Goal: Task Accomplishment & Management: Manage account settings

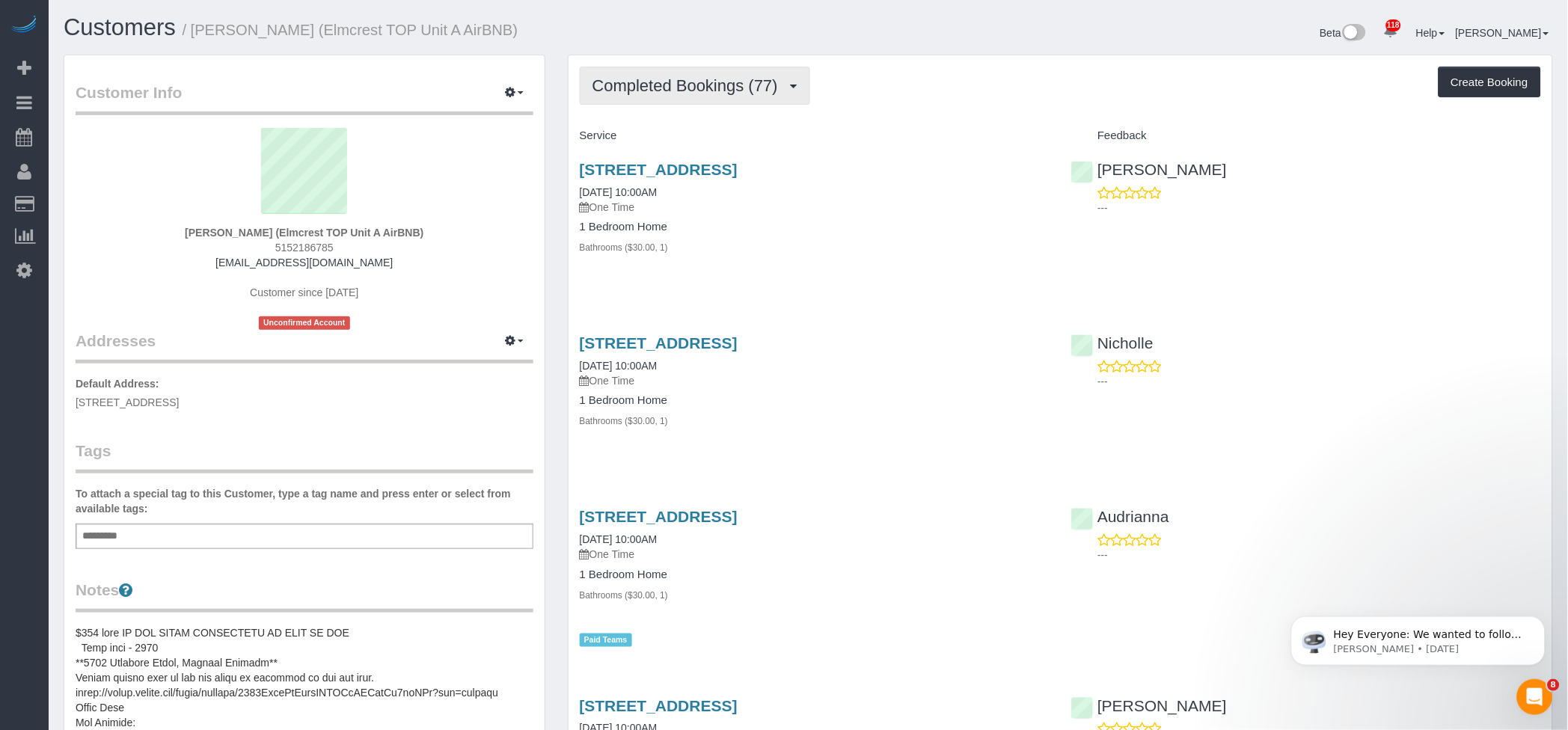
click at [771, 86] on span "Completed Bookings (77)" at bounding box center [689, 86] width 193 height 19
click at [689, 138] on link "Upcoming Bookings (2)" at bounding box center [661, 139] width 162 height 19
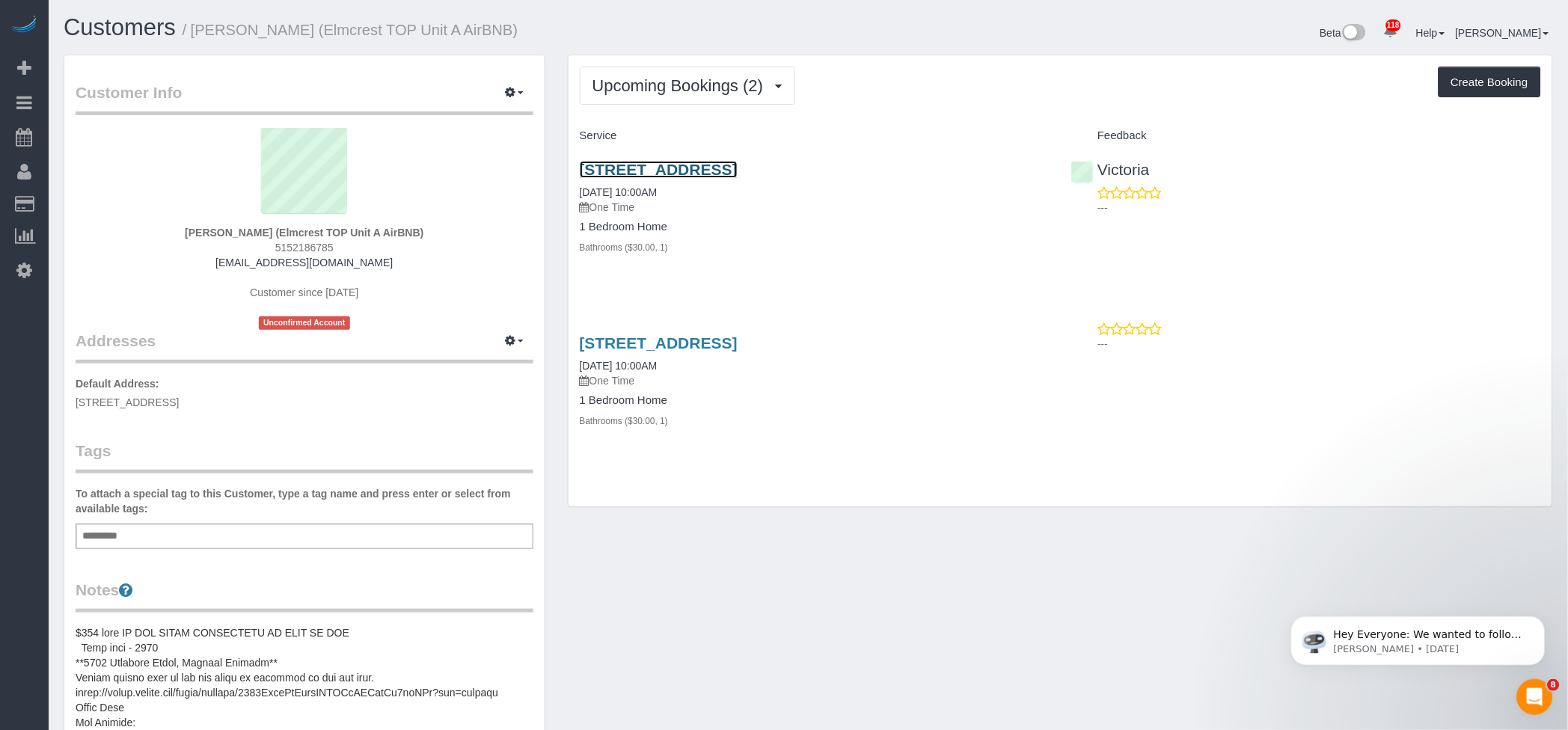
click at [737, 163] on link "[STREET_ADDRESS]" at bounding box center [658, 169] width 158 height 17
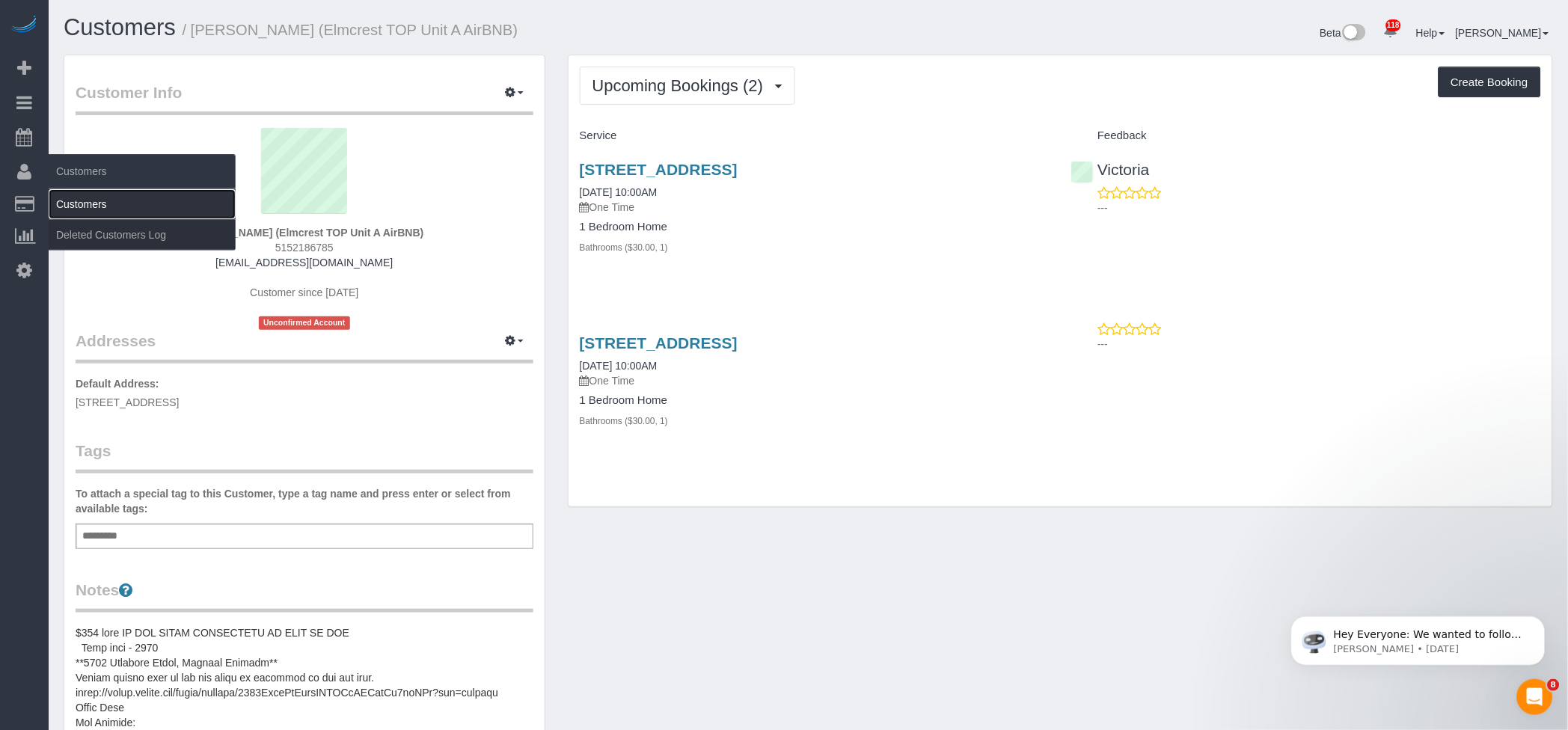
click at [71, 197] on link "Customers" at bounding box center [142, 204] width 187 height 30
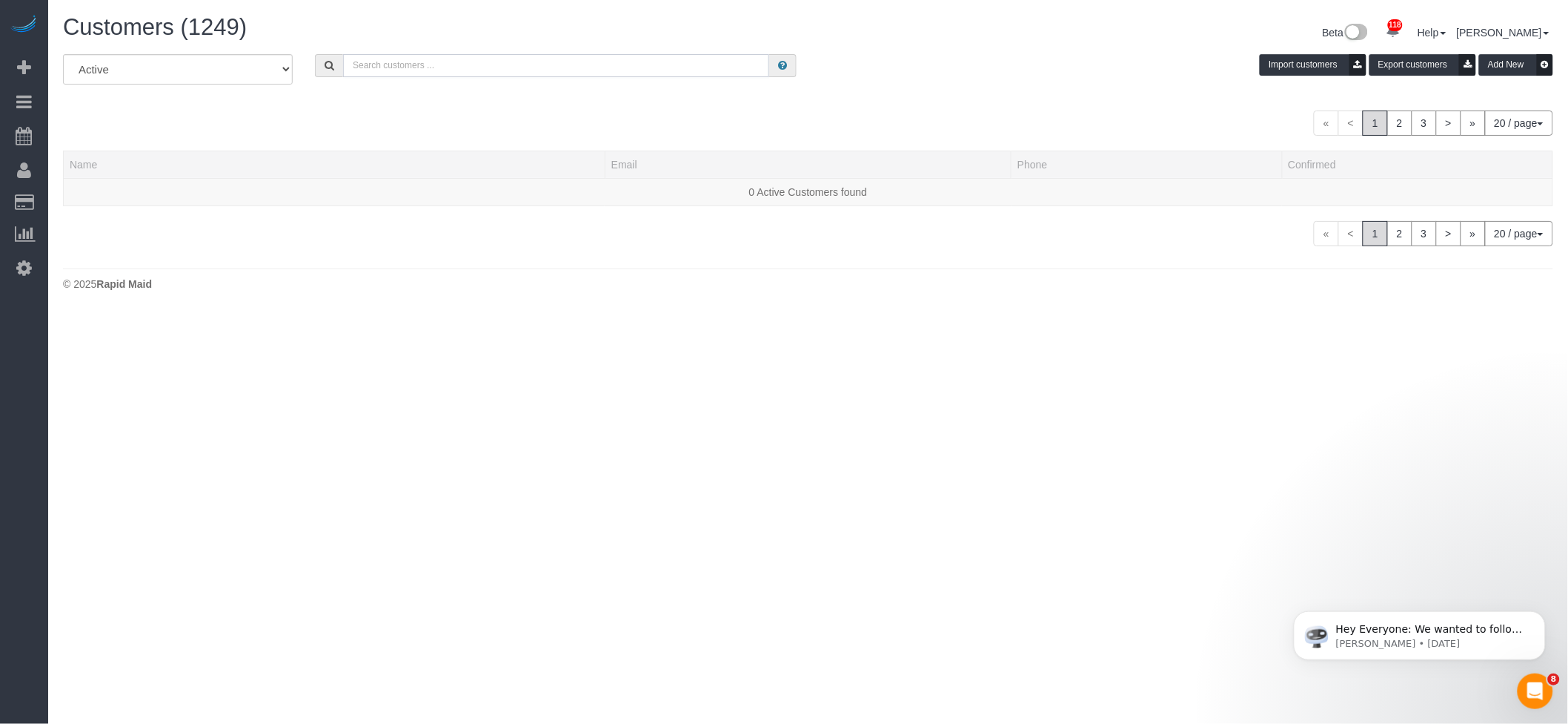
click at [575, 63] on input "text" at bounding box center [556, 66] width 426 height 23
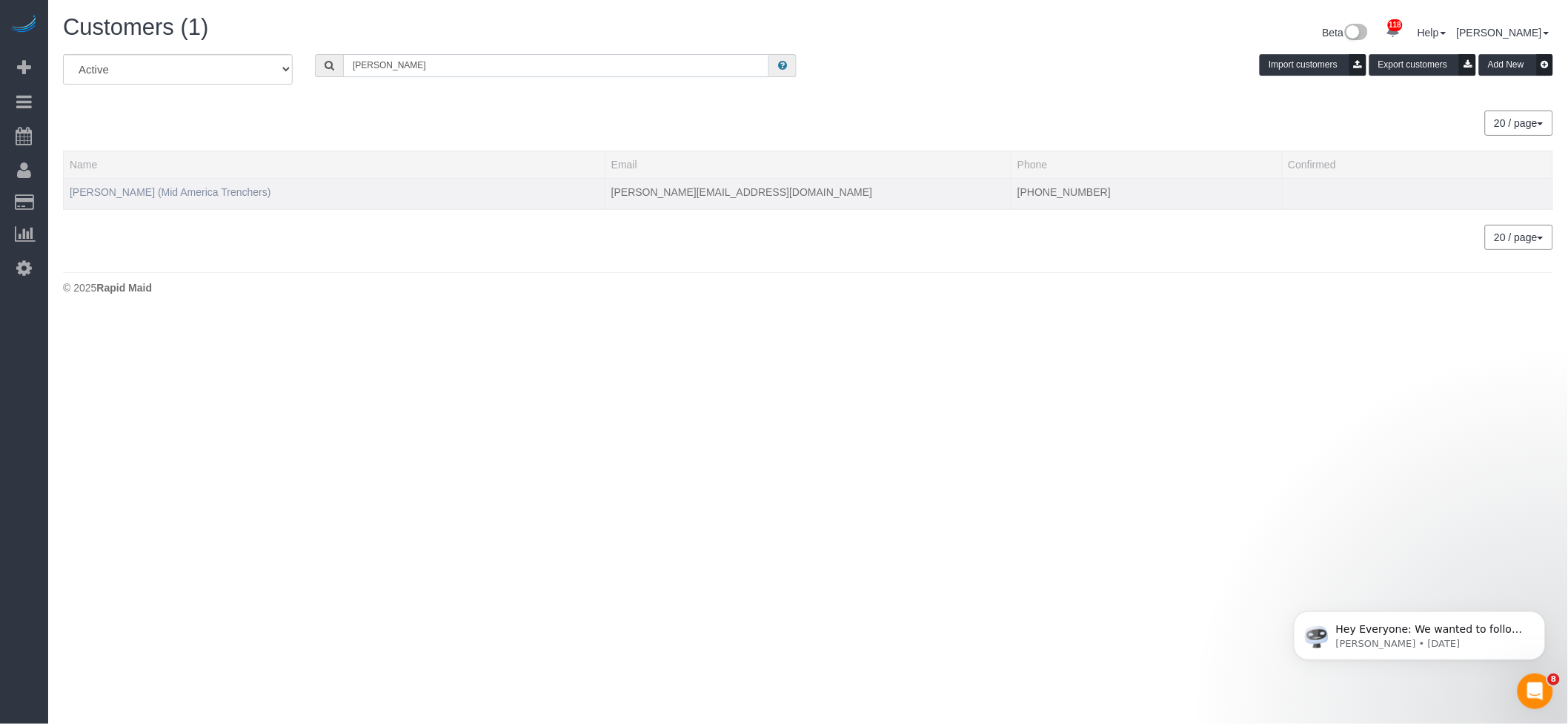
type input "sheena"
click at [200, 190] on link "Sheena Brown (Mid America Trenchers)" at bounding box center [170, 191] width 202 height 12
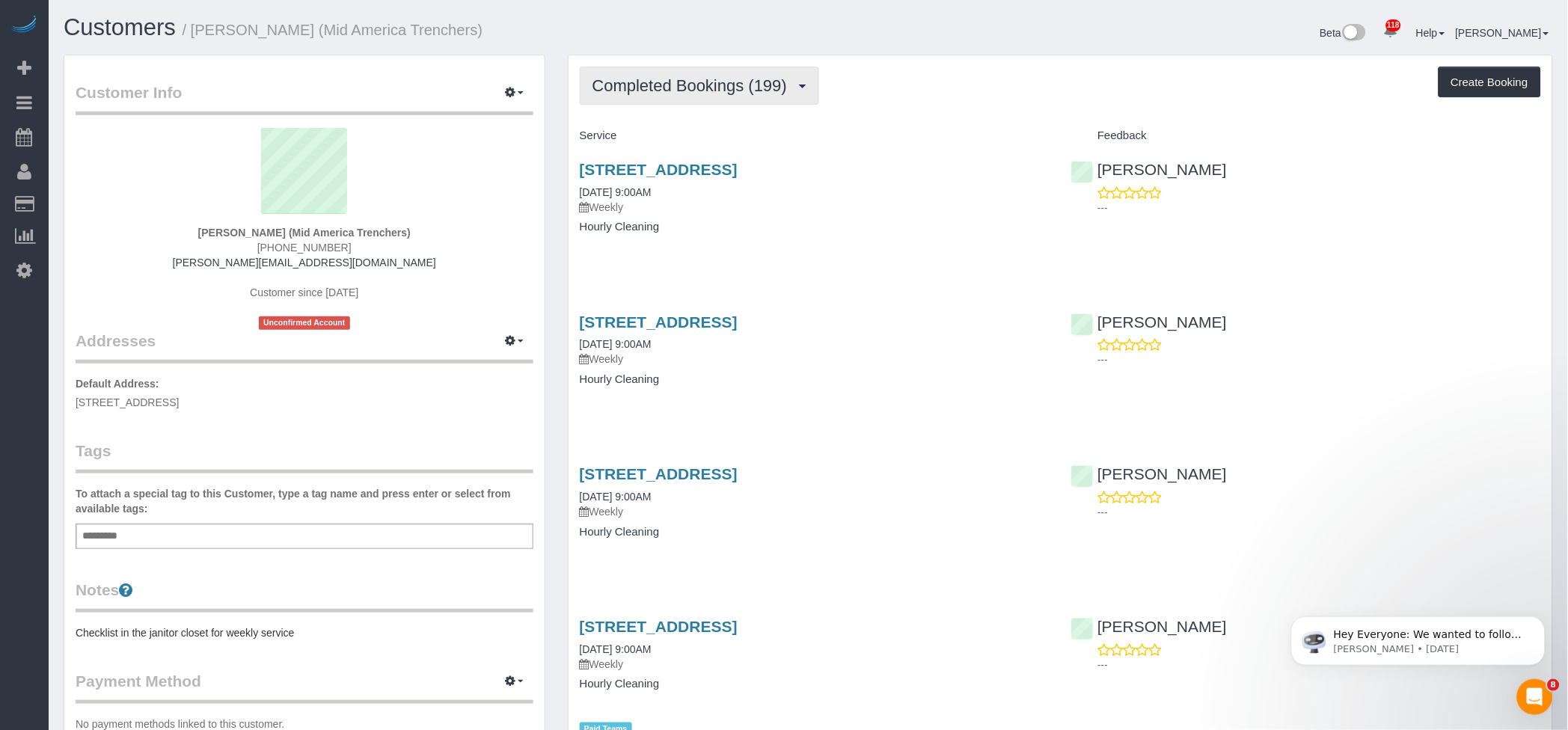
click at [754, 81] on span "Completed Bookings (199)" at bounding box center [694, 86] width 202 height 19
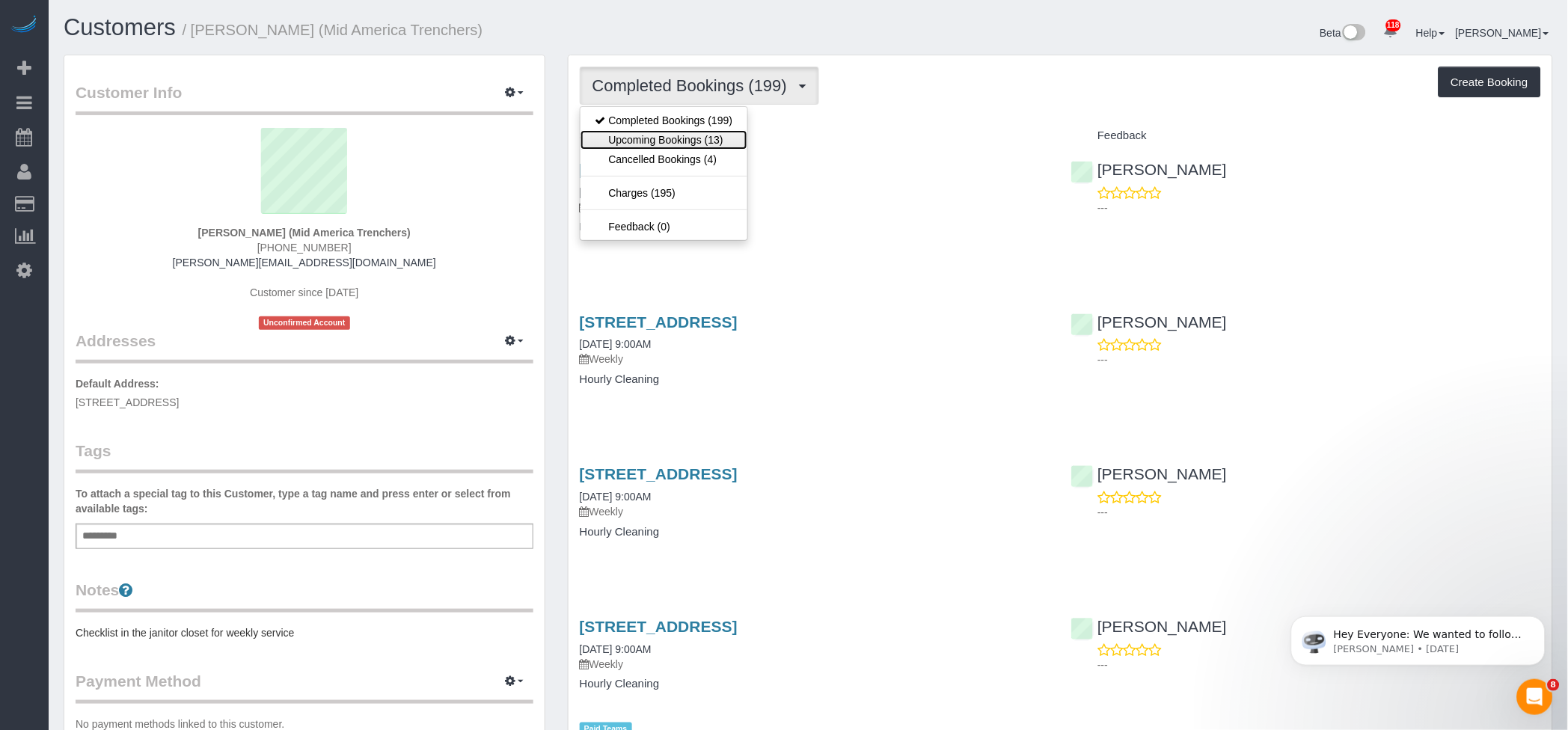
click at [728, 131] on link "Upcoming Bookings (13)" at bounding box center [663, 139] width 167 height 19
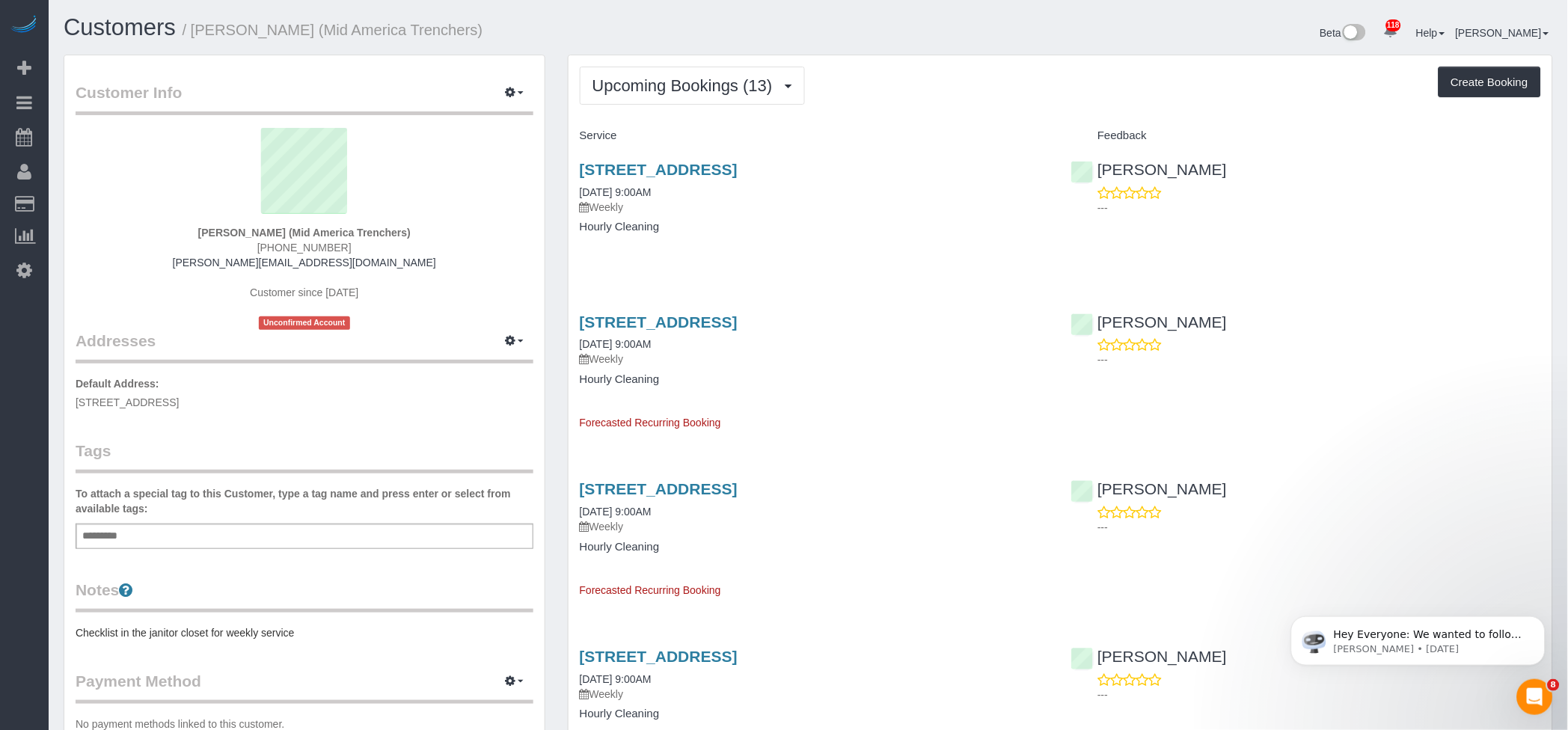
drag, startPoint x: 954, startPoint y: 93, endPoint x: 947, endPoint y: 100, distance: 9.9
click at [951, 93] on div "Upcoming Bookings (13) Completed Bookings (199) Upcoming Bookings (13) Cancelle…" at bounding box center [1060, 86] width 961 height 38
click at [914, 312] on div "375 State Street, Dexter, IA 50070 10/17/2025 9:00AM Weekly Hourly Cleaning For…" at bounding box center [814, 365] width 492 height 130
click at [681, 68] on button "Upcoming Bookings (13)" at bounding box center [691, 86] width 225 height 38
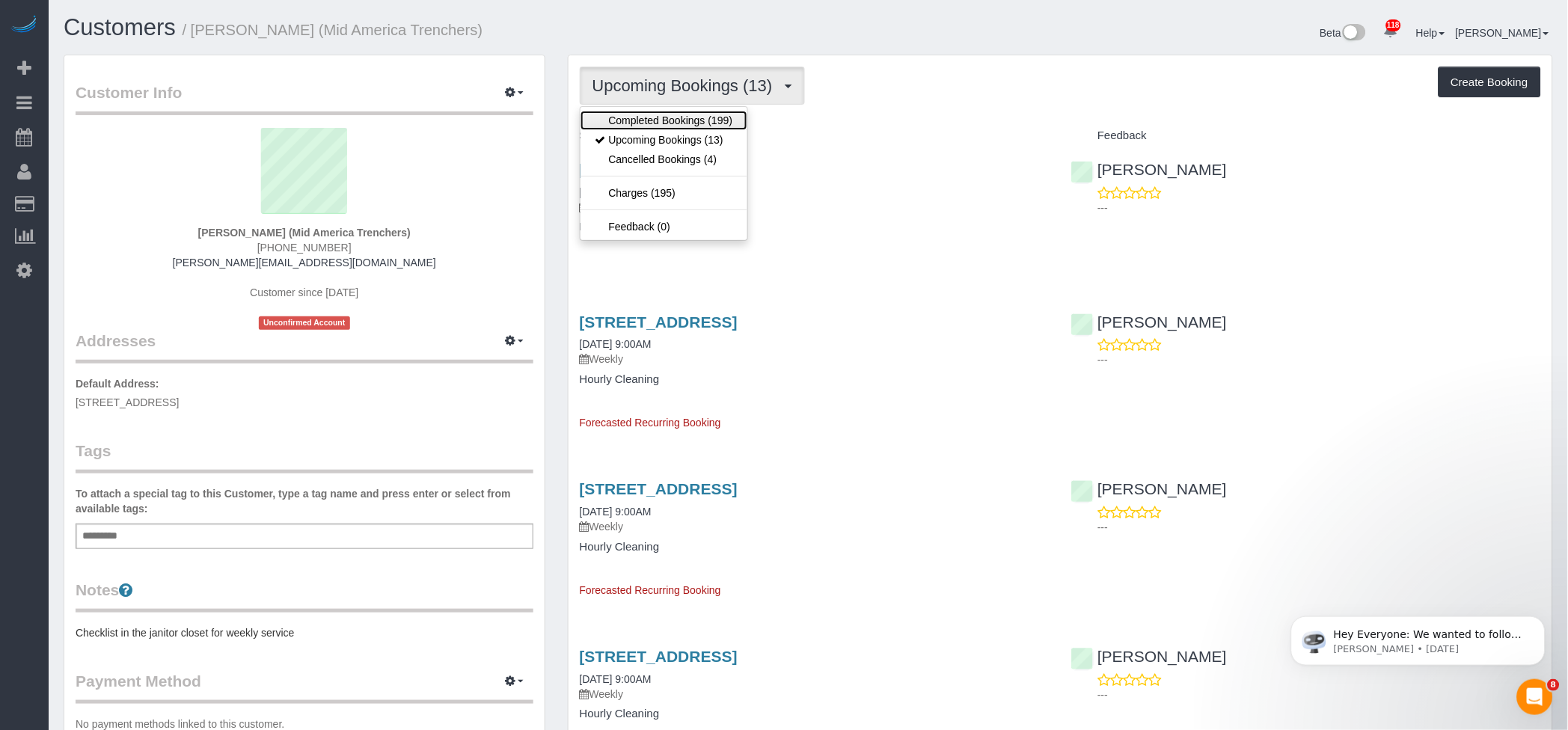
click at [697, 119] on link "Completed Bookings (199)" at bounding box center [663, 120] width 167 height 19
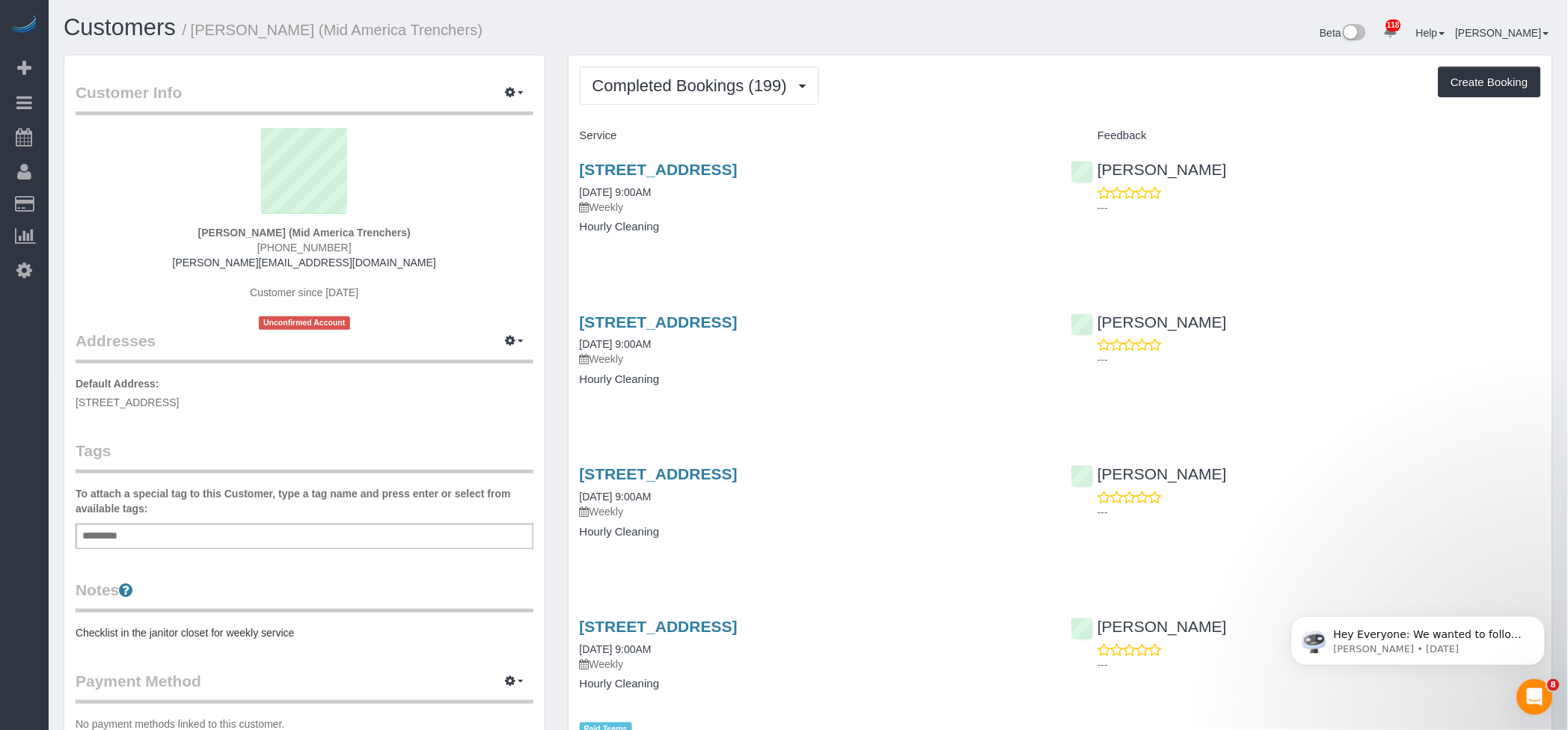
click at [937, 232] on h4 "Hourly Cleaning" at bounding box center [814, 227] width 470 height 12
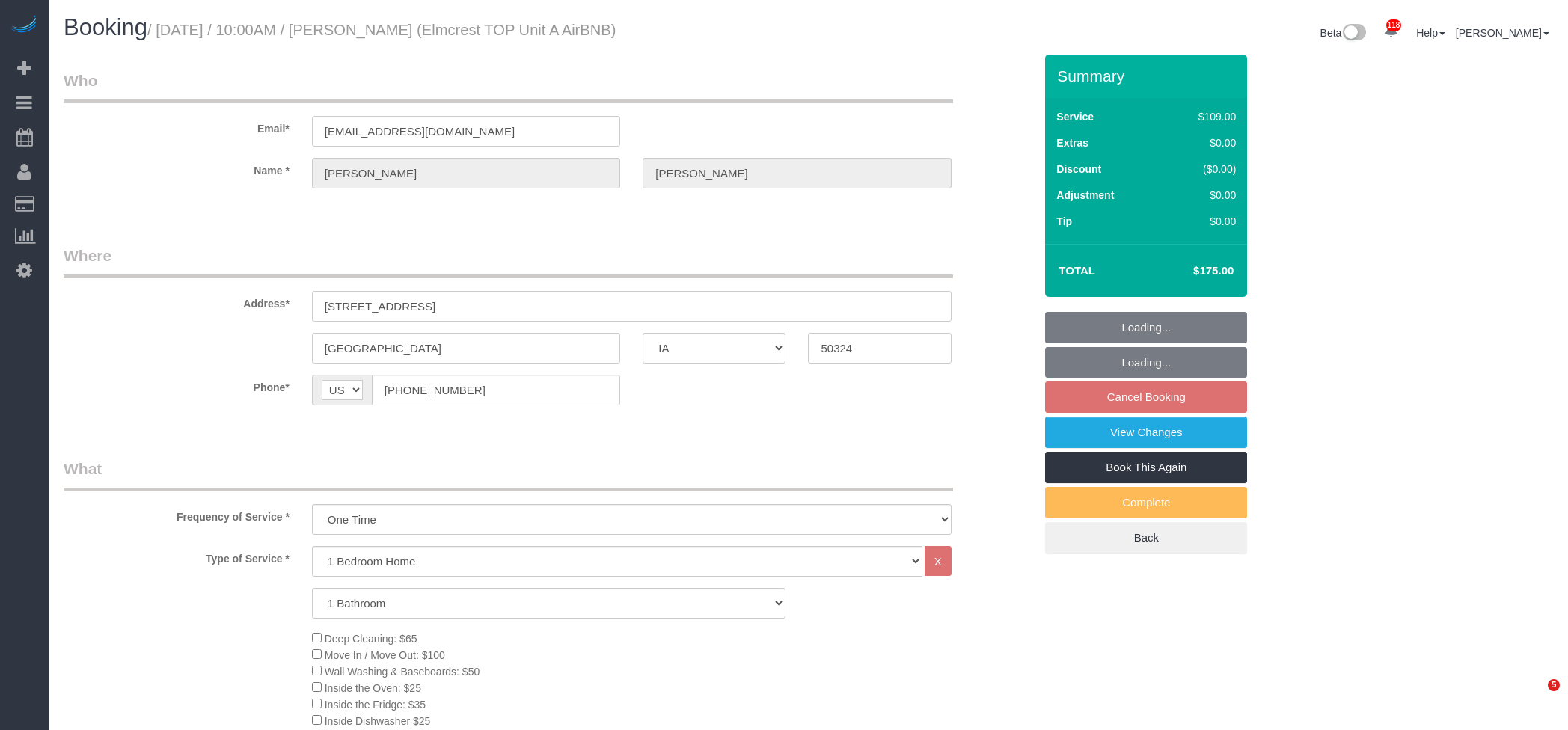
select select "IA"
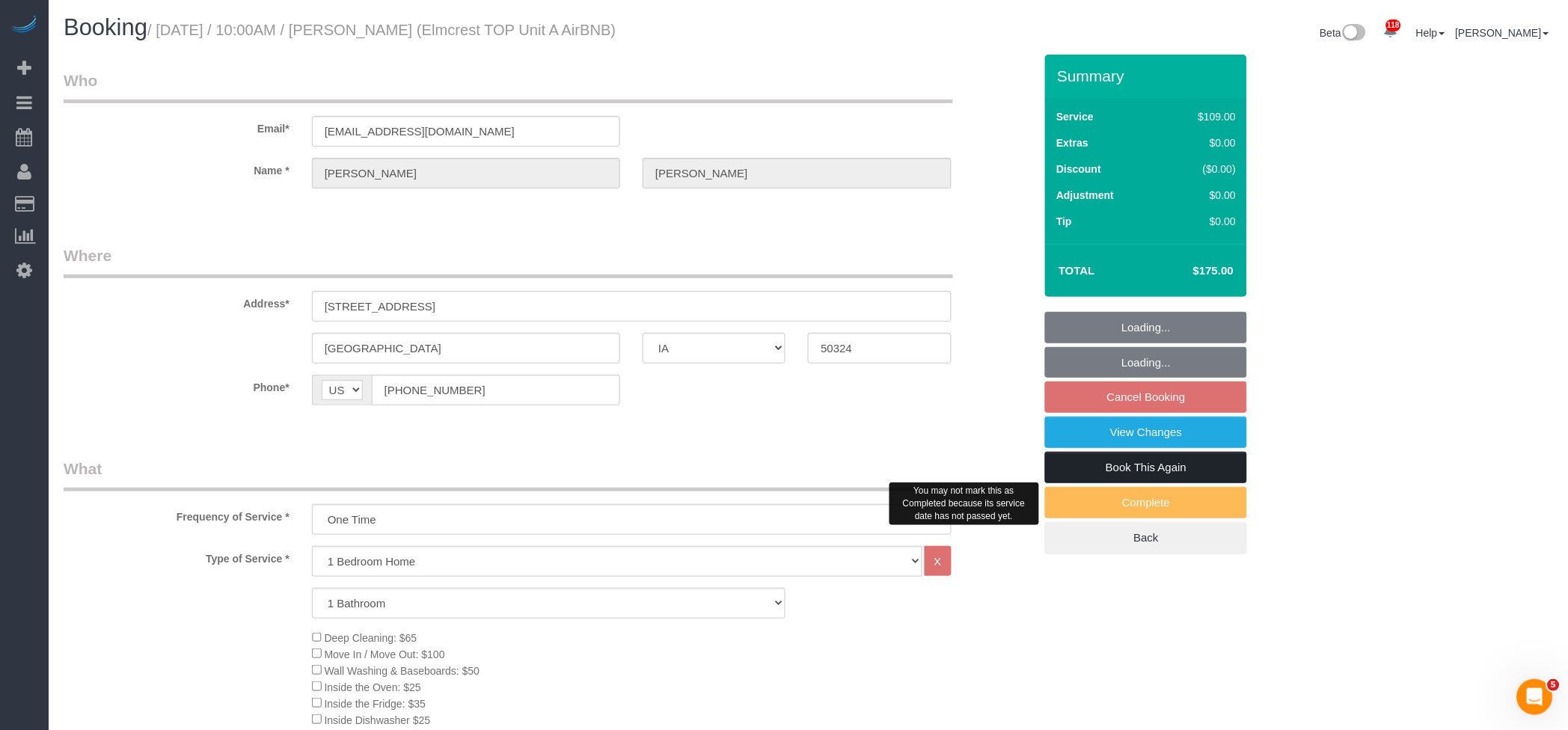
select select "object:980"
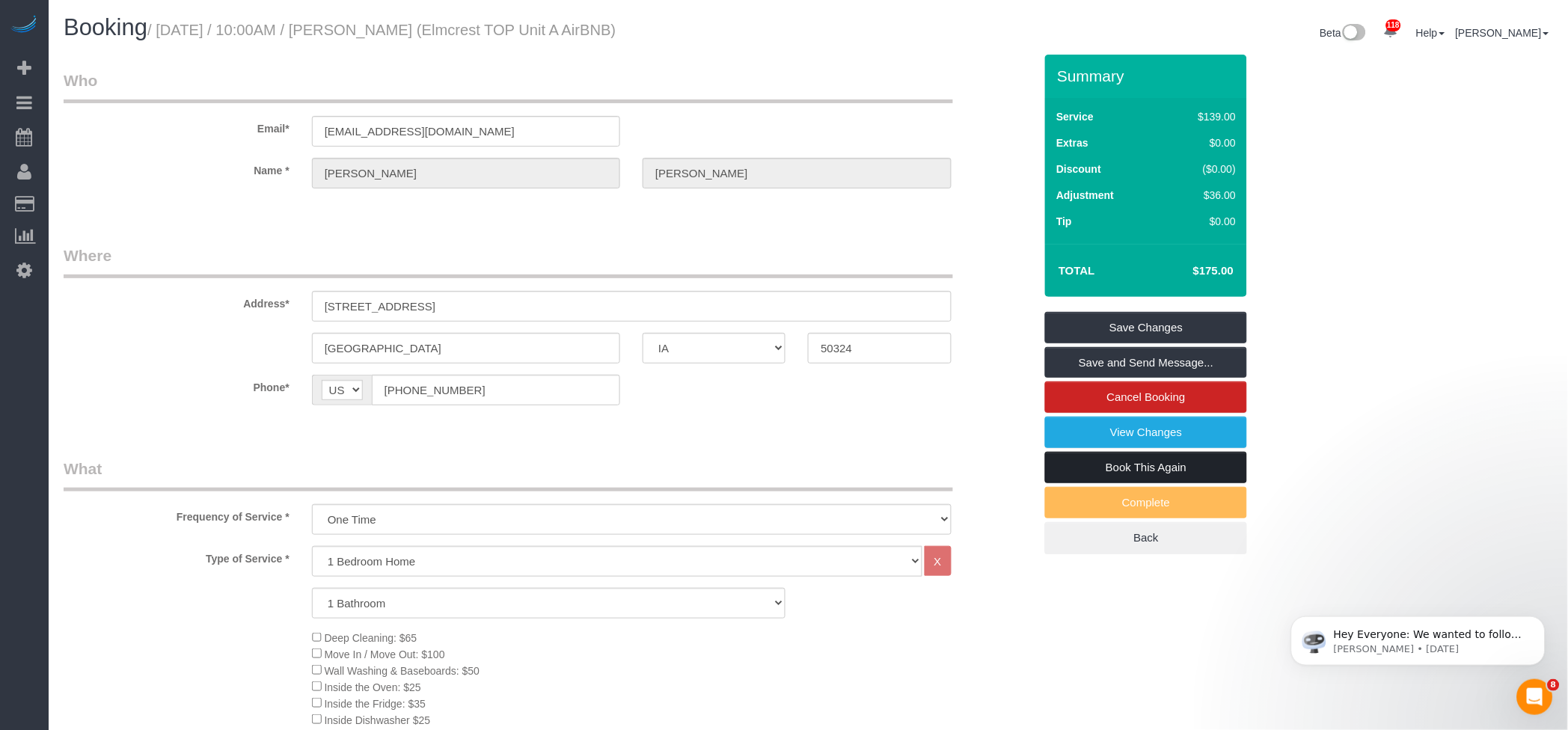
click at [1147, 461] on link "Book This Again" at bounding box center [1146, 467] width 202 height 31
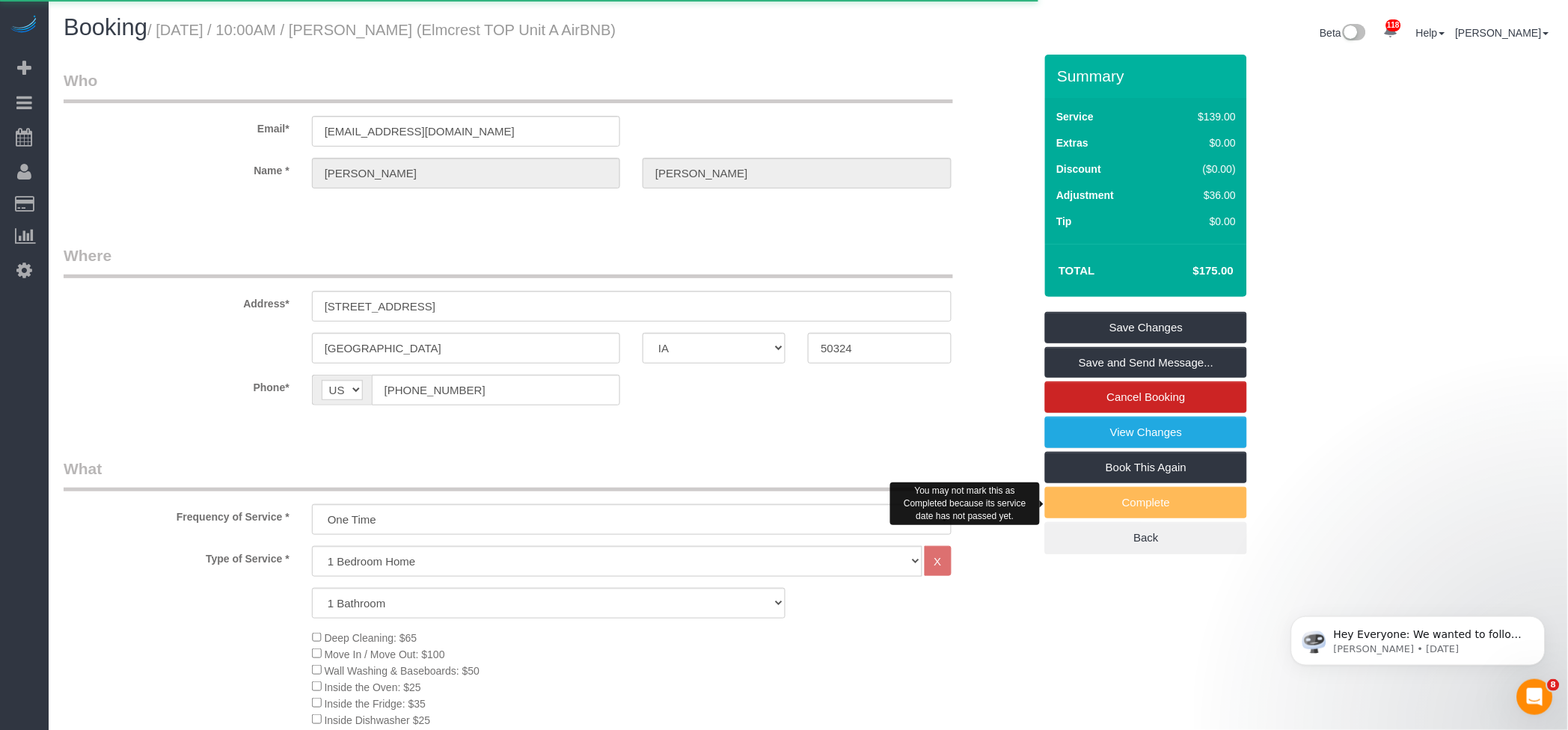
select select "IA"
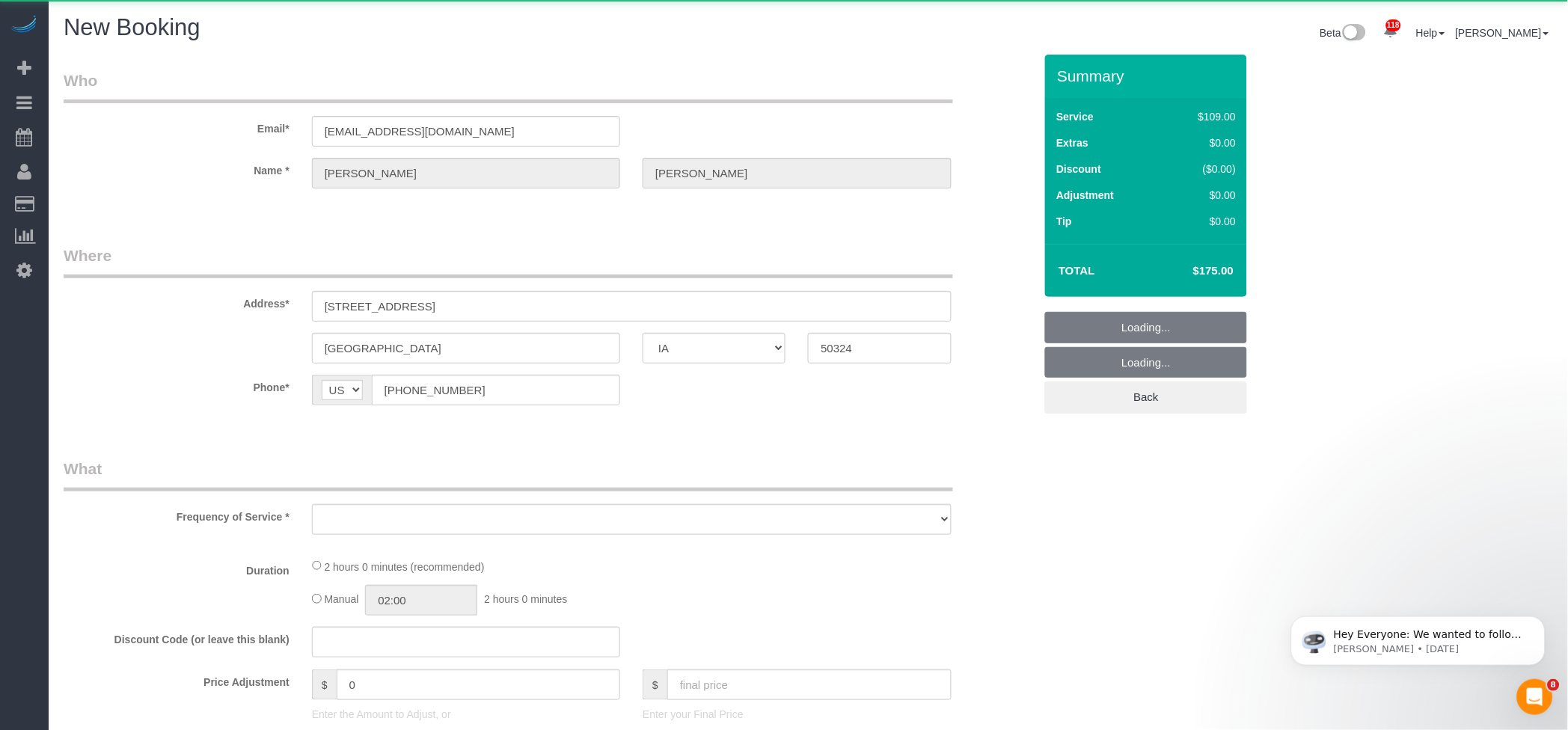
select select "string:fspay"
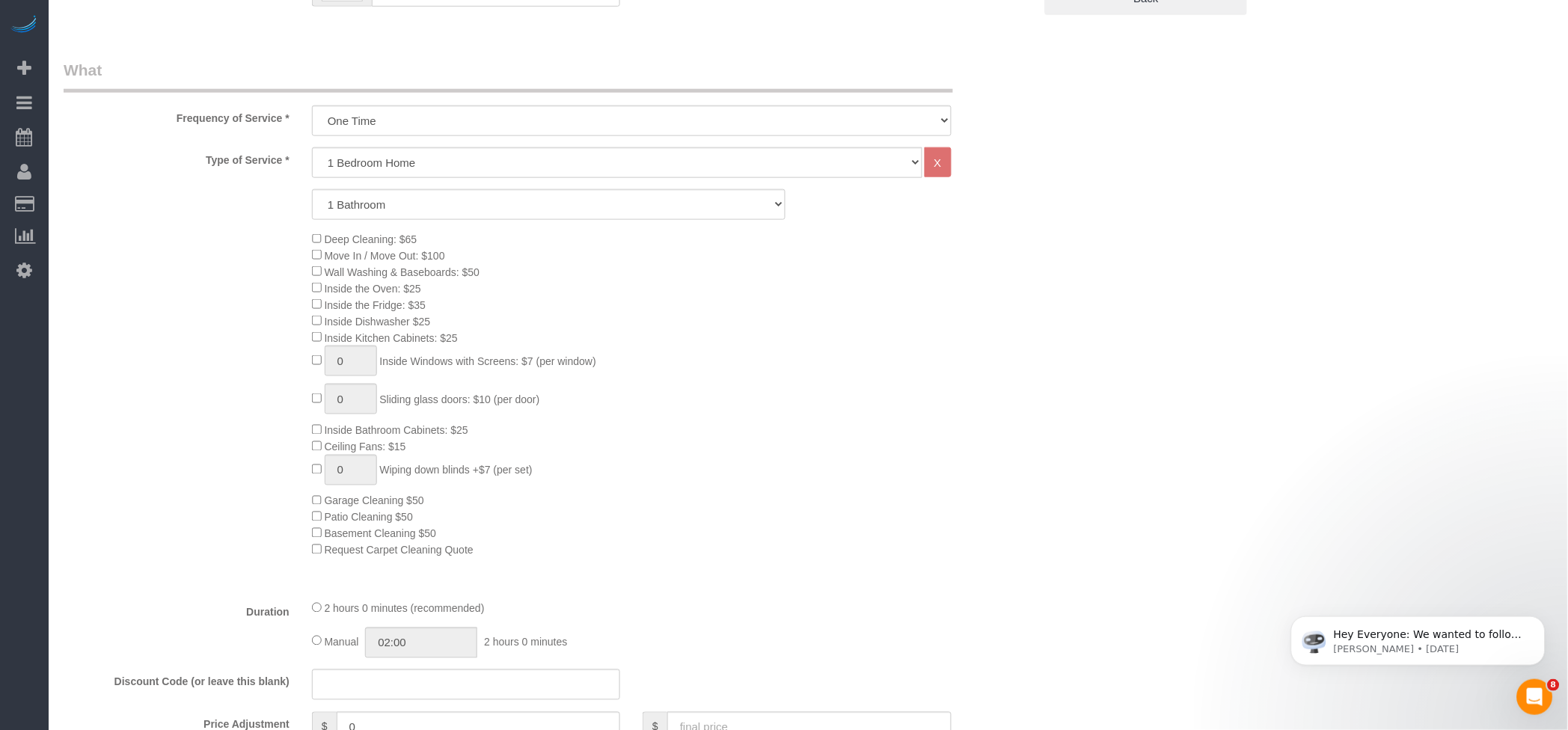
select select "object:1450"
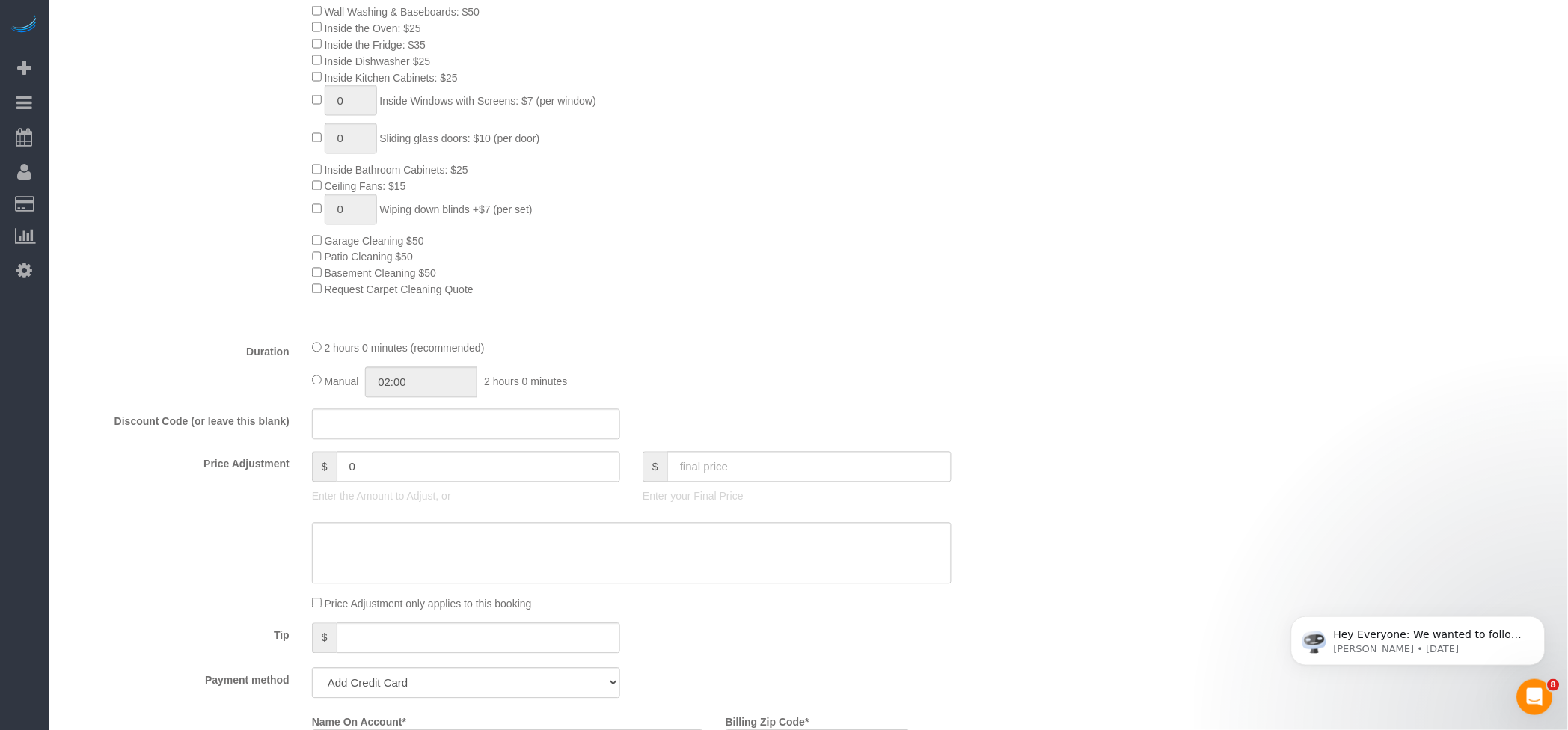
scroll to position [697, 0]
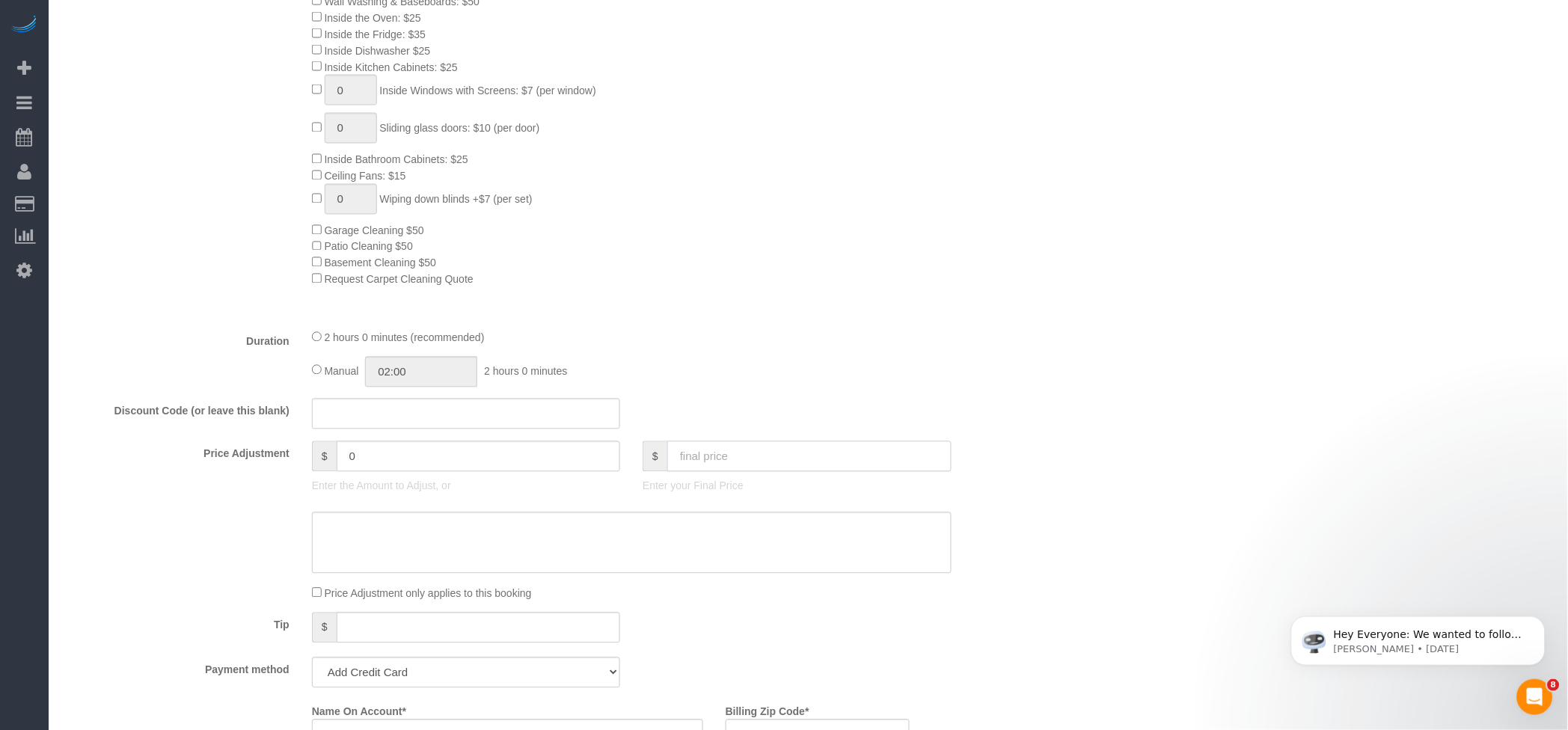
click at [850, 465] on input "text" at bounding box center [809, 456] width 284 height 30
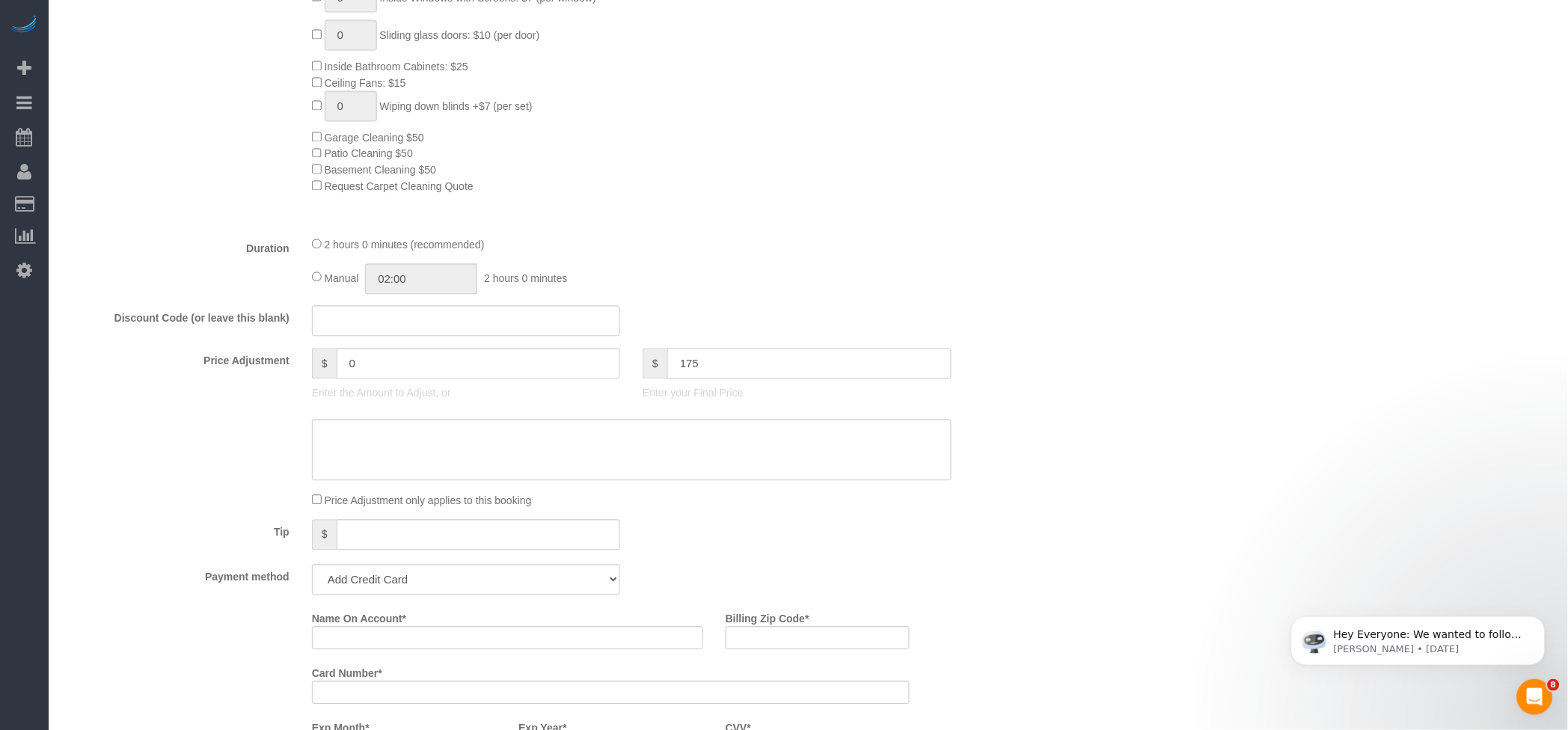
scroll to position [997, 0]
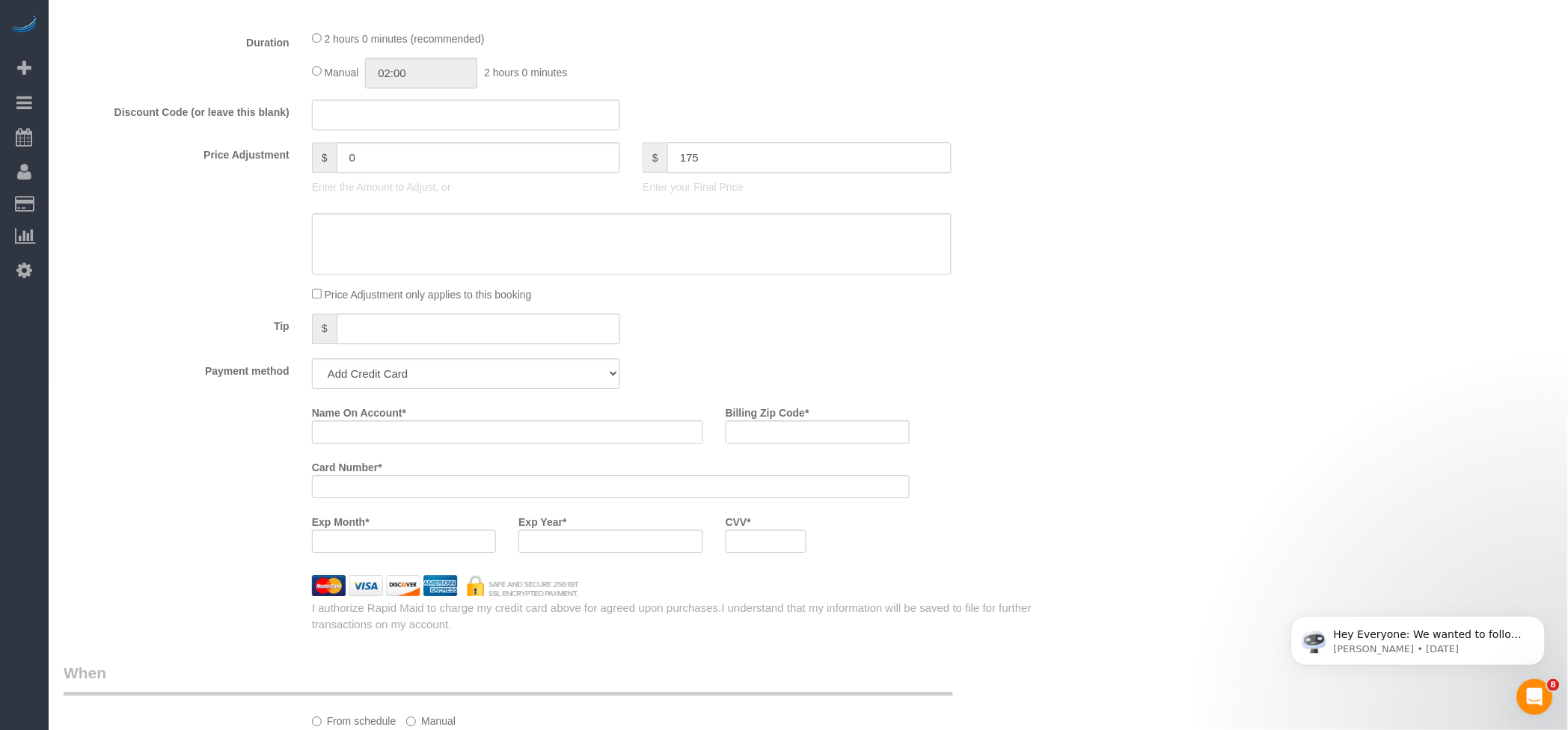
type input "175"
click at [450, 377] on select "Add Credit Card Cash Check Paypal" at bounding box center [466, 373] width 308 height 30
type input "36"
select select "string:check"
click at [312, 365] on select "Add Credit Card Cash Check Paypal" at bounding box center [466, 373] width 308 height 30
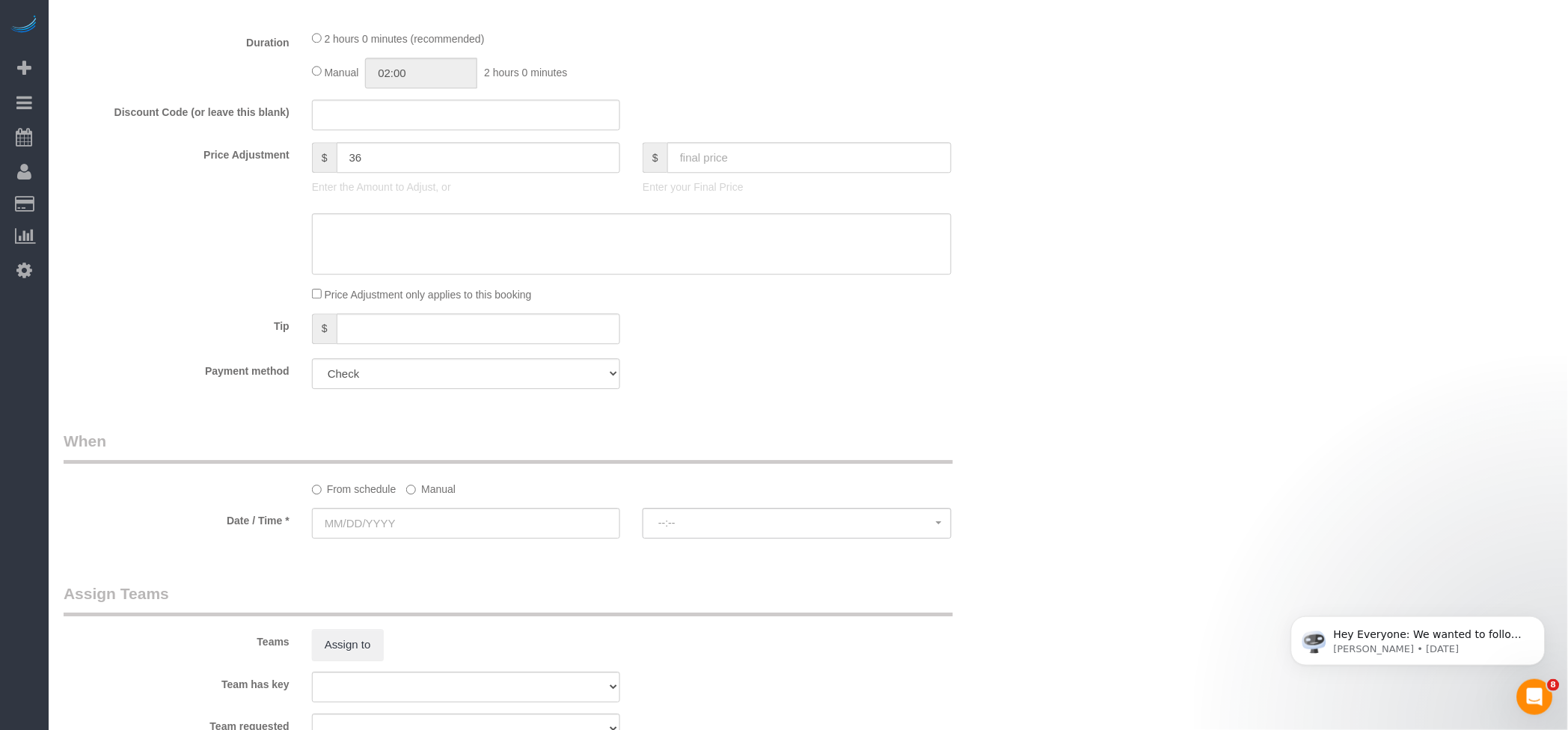
click at [427, 491] on label "Manual" at bounding box center [430, 487] width 49 height 20
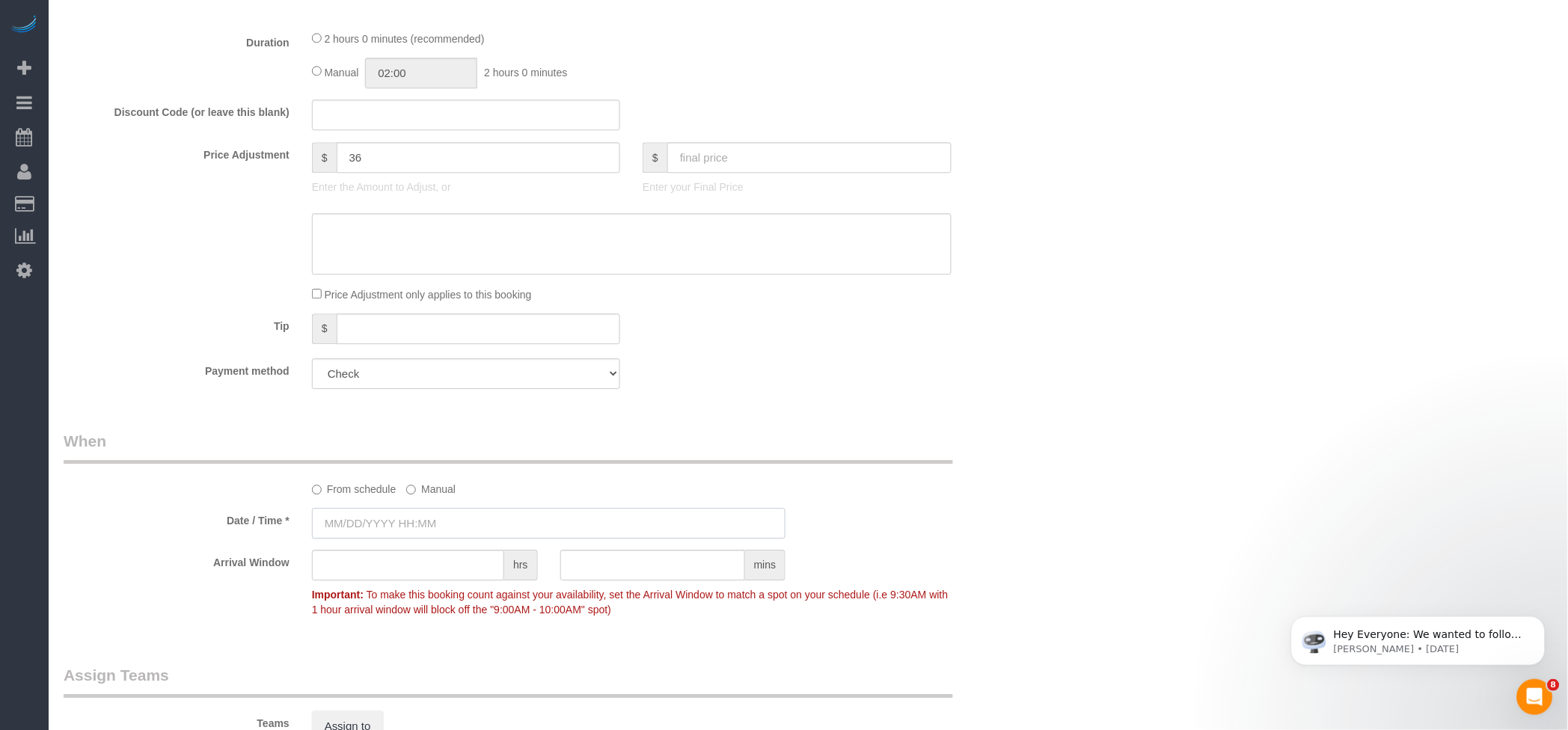
click at [377, 528] on input "text" at bounding box center [549, 522] width 474 height 30
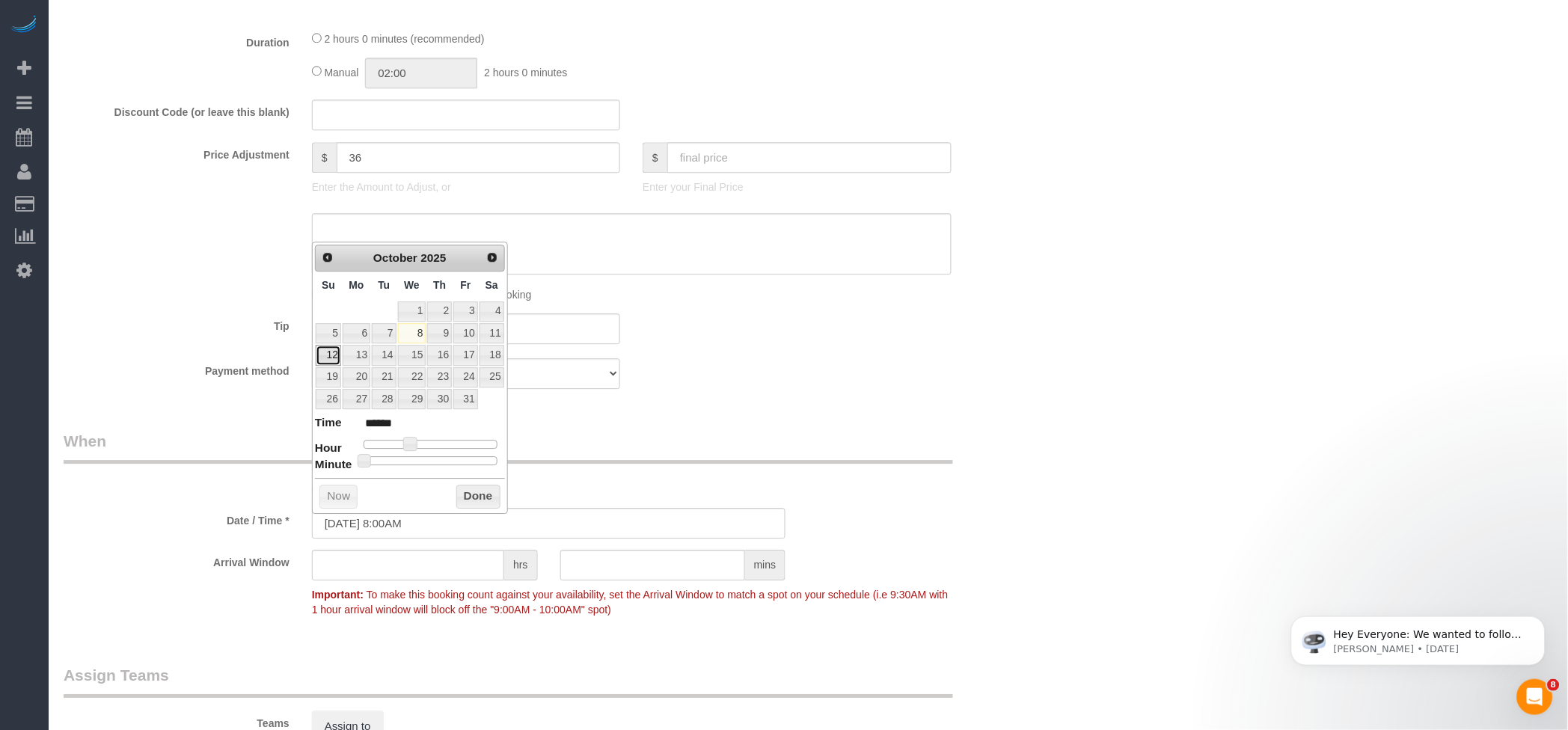
click at [324, 352] on link "12" at bounding box center [328, 355] width 26 height 20
type input "[DATE] 9:00AM"
type input "******"
type input "[DATE] 10:00AM"
type input "*******"
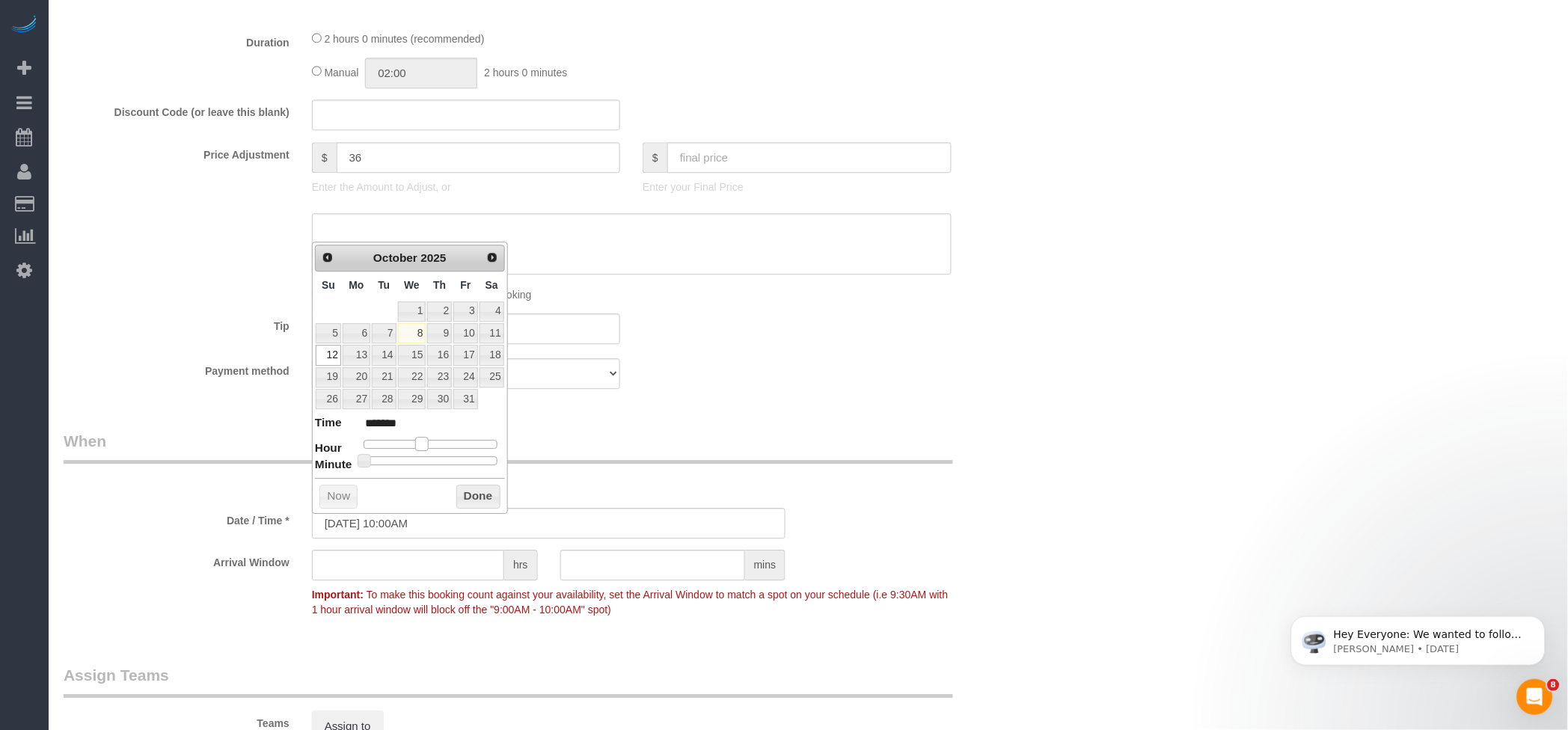
drag, startPoint x: 407, startPoint y: 442, endPoint x: 419, endPoint y: 442, distance: 12.0
click at [419, 442] on span at bounding box center [422, 443] width 13 height 13
click at [473, 491] on button "Done" at bounding box center [478, 496] width 44 height 24
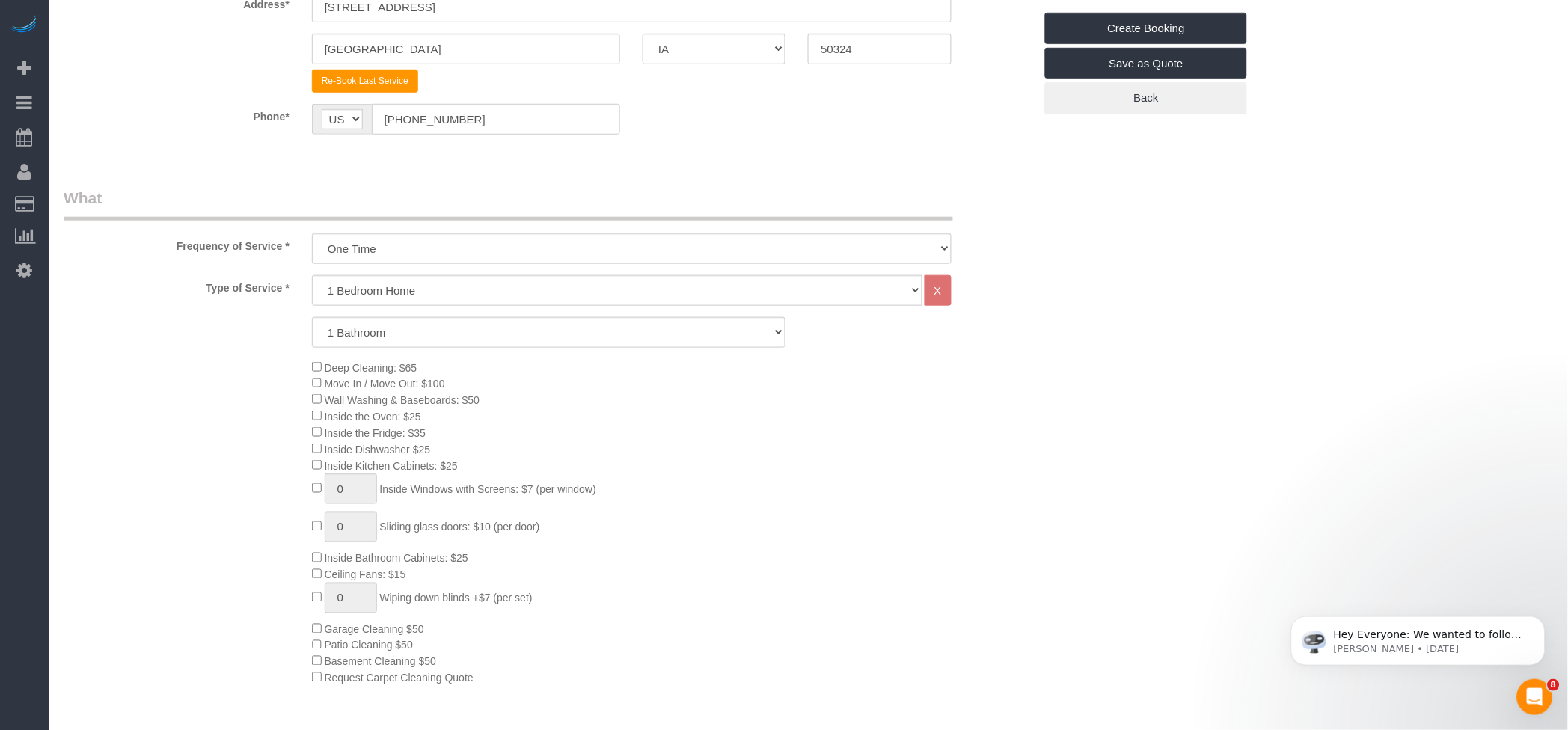
scroll to position [0, 0]
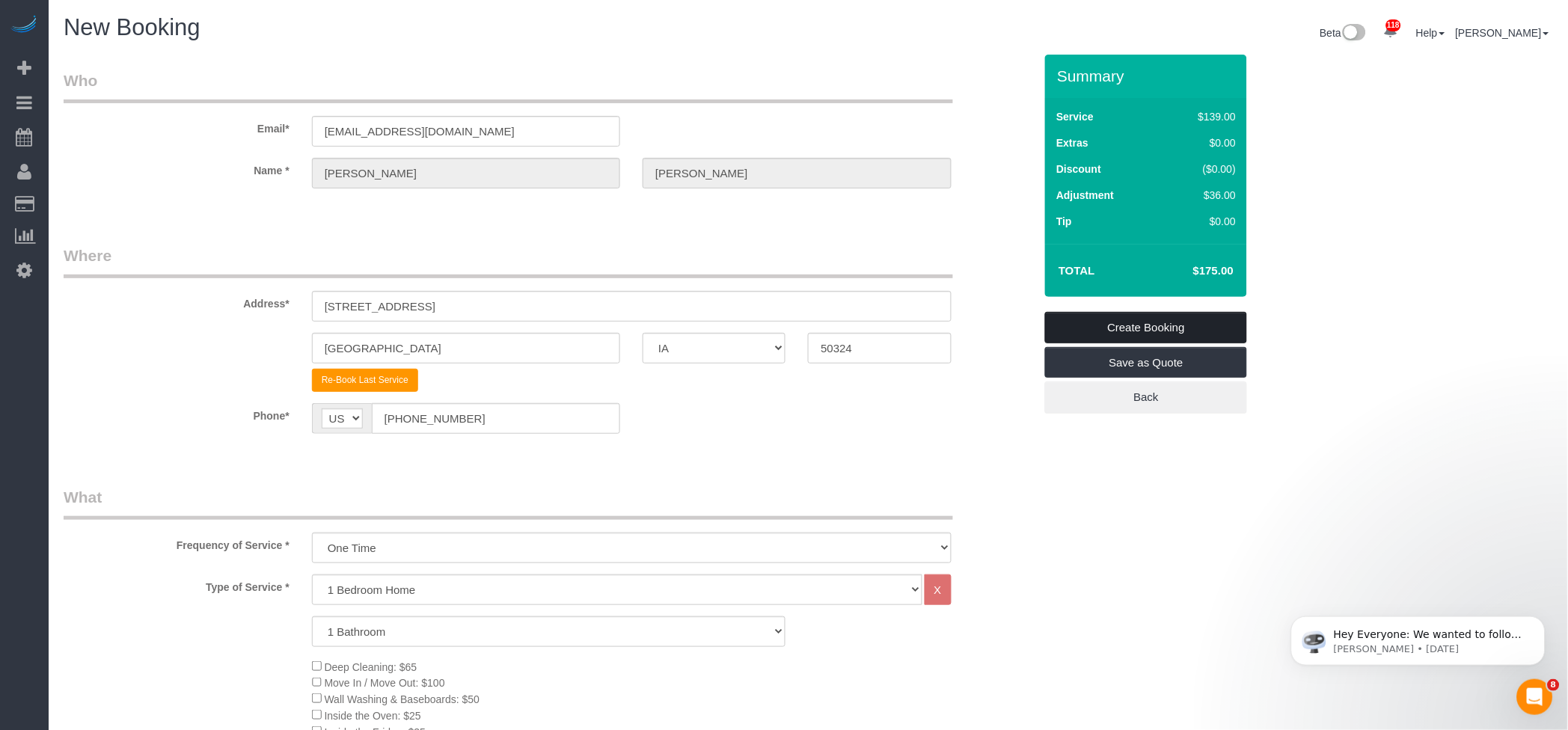
click at [1130, 318] on link "Create Booking" at bounding box center [1146, 327] width 202 height 31
